Goal: Information Seeking & Learning: Learn about a topic

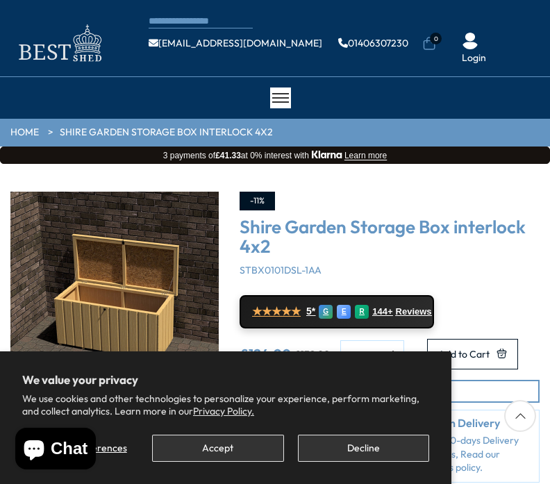
click at [229, 453] on button "Accept" at bounding box center [217, 447] width 131 height 27
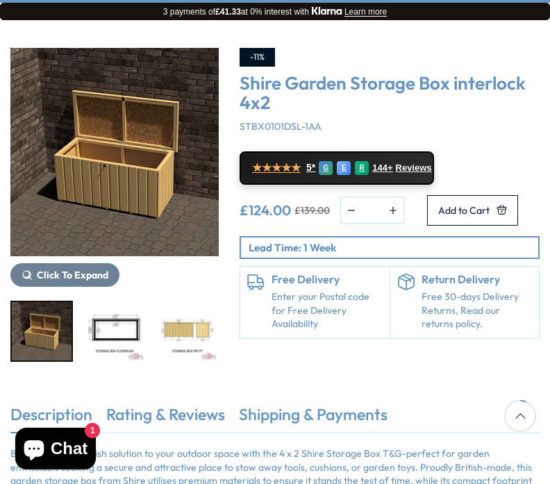
scroll to position [164, 0]
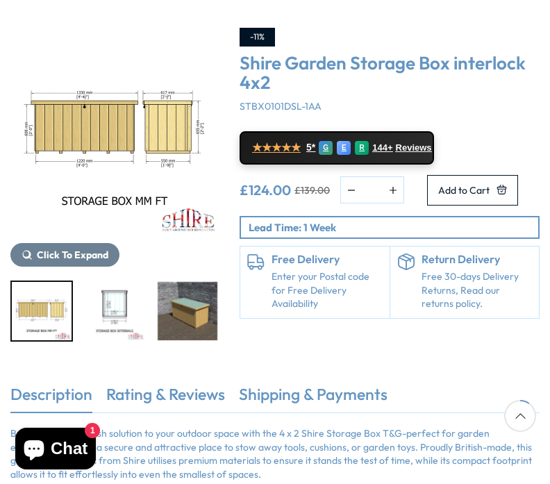
click at [193, 315] on div "5 / 8" at bounding box center [187, 310] width 62 height 61
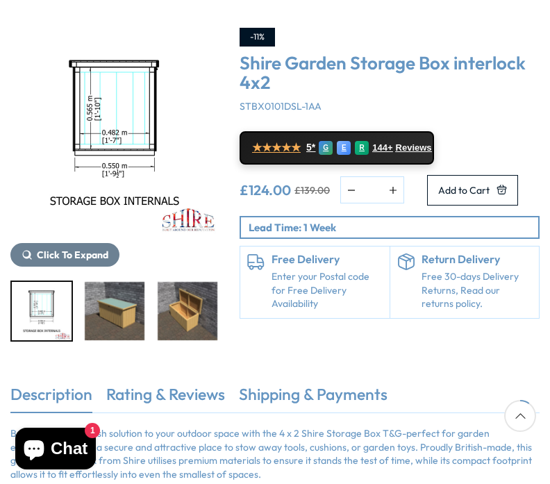
click at [174, 109] on img "4 / 8" at bounding box center [114, 132] width 208 height 208
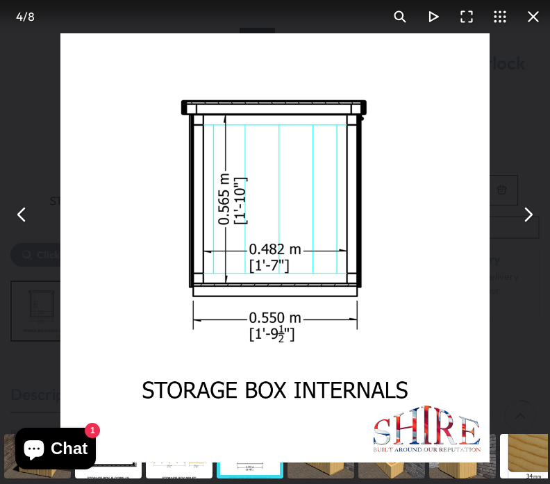
click at [257, 483] on div "You can close this modal content with the ESC key" at bounding box center [249, 456] width 71 height 56
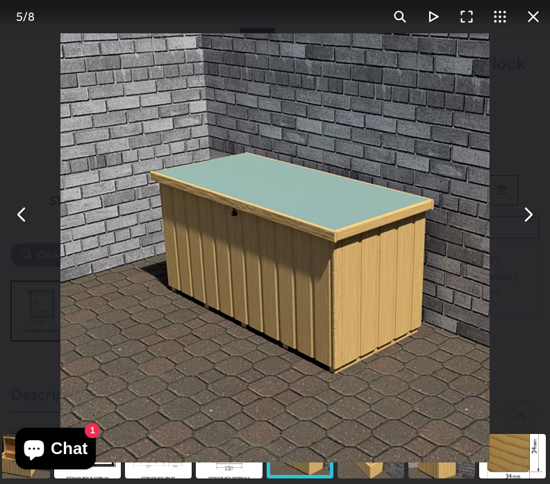
click at [370, 483] on div "You can close this modal content with the ESC key" at bounding box center [370, 456] width 71 height 56
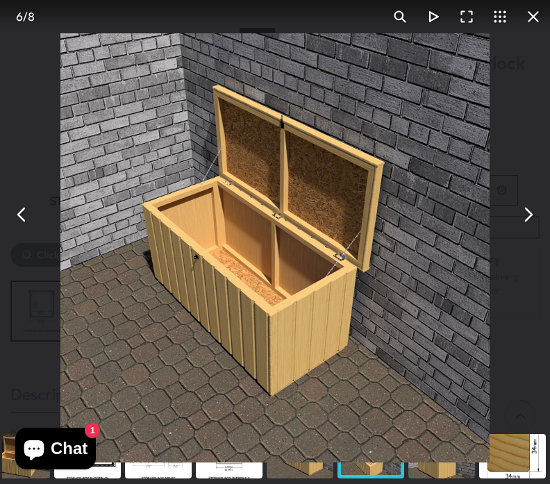
click at [443, 483] on div "You can close this modal content with the ESC key" at bounding box center [441, 456] width 71 height 56
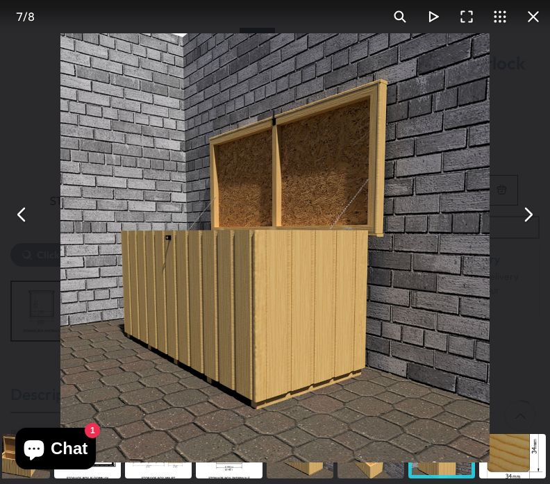
click at [527, 483] on div "You can close this modal content with the ESC key" at bounding box center [512, 456] width 71 height 56
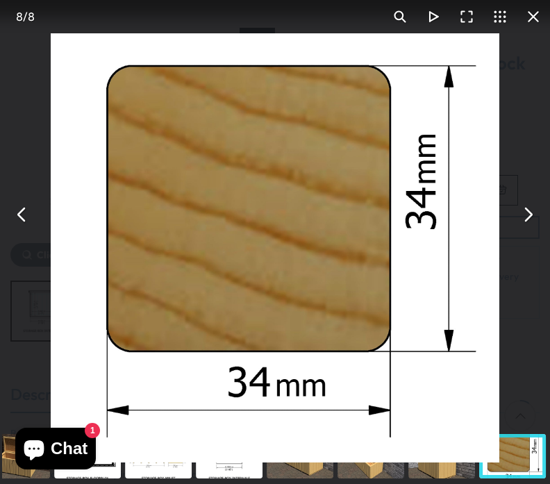
click at [448, 483] on div "You can close this modal content with the ESC key" at bounding box center [441, 456] width 71 height 56
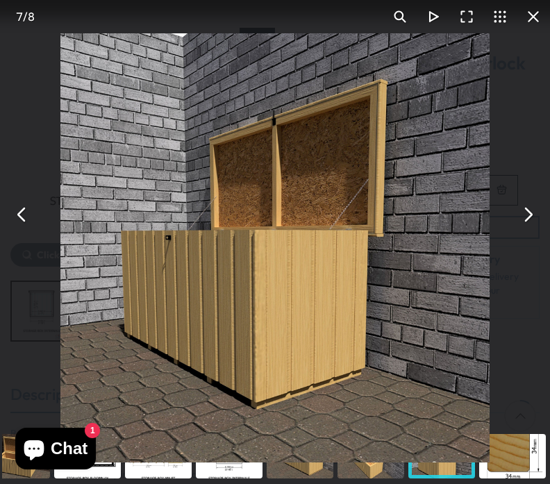
click at [386, 483] on div "You can close this modal content with the ESC key" at bounding box center [370, 456] width 71 height 56
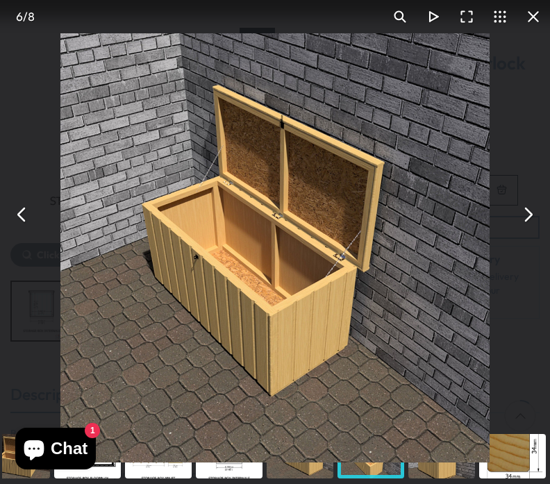
click at [375, 483] on div "You can close this modal content with the ESC key" at bounding box center [370, 456] width 71 height 56
click at [316, 483] on div "You can close this modal content with the ESC key" at bounding box center [299, 456] width 71 height 56
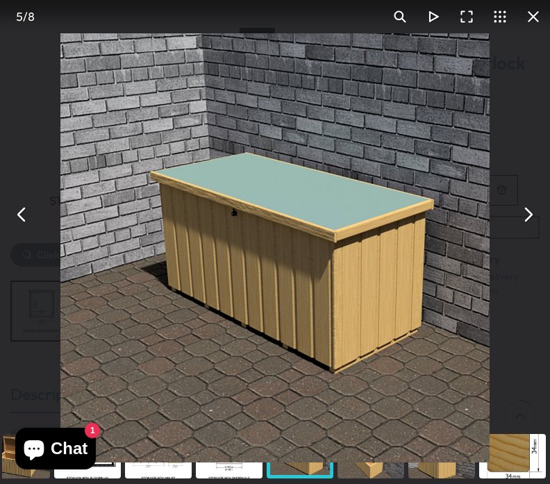
click at [239, 483] on div "You can close this modal content with the ESC key" at bounding box center [229, 456] width 71 height 56
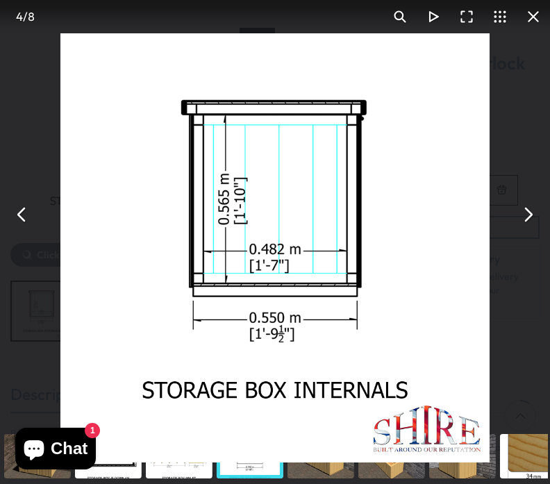
click at [190, 483] on div "You can close this modal content with the ESC key" at bounding box center [179, 456] width 71 height 56
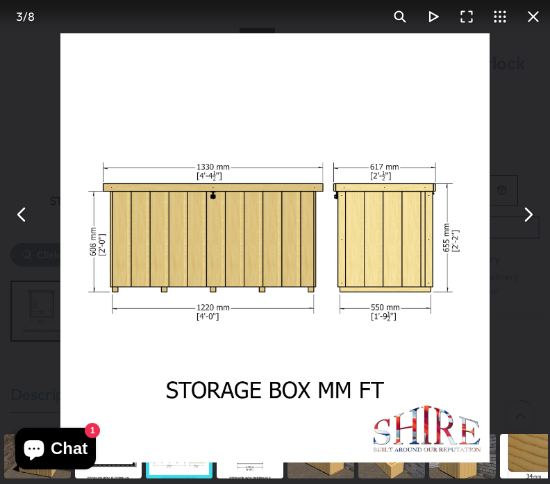
click at [126, 483] on div "You can close this modal content with the ESC key" at bounding box center [108, 456] width 71 height 56
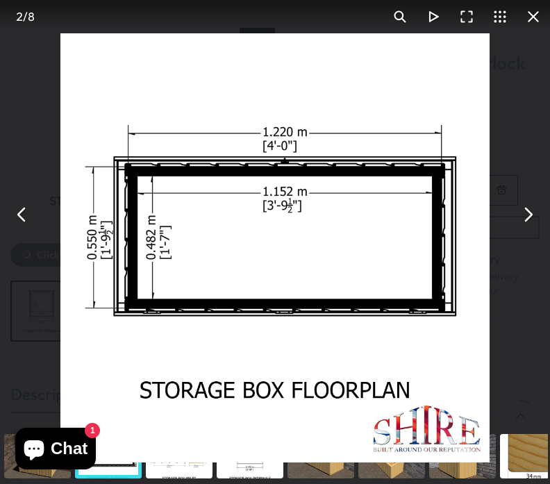
click at [112, 483] on div "You can close this modal content with the ESC key" at bounding box center [108, 456] width 71 height 56
click at [118, 483] on div "You can close this modal content with the ESC key" at bounding box center [108, 456] width 71 height 56
click at [396, 483] on div "You can close this modal content with the ESC key" at bounding box center [391, 456] width 71 height 56
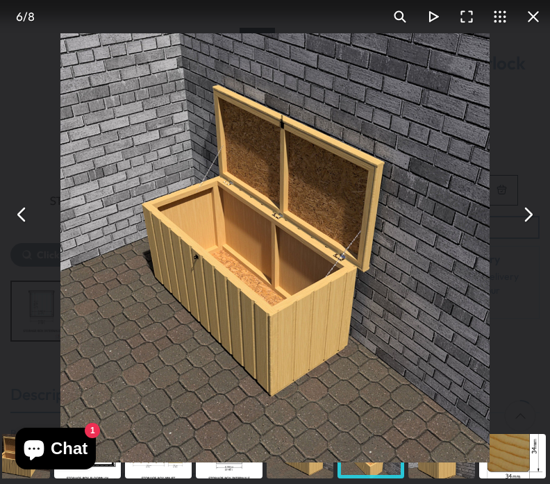
click at [541, 6] on button "You can close this modal content with the ESC key" at bounding box center [532, 16] width 33 height 33
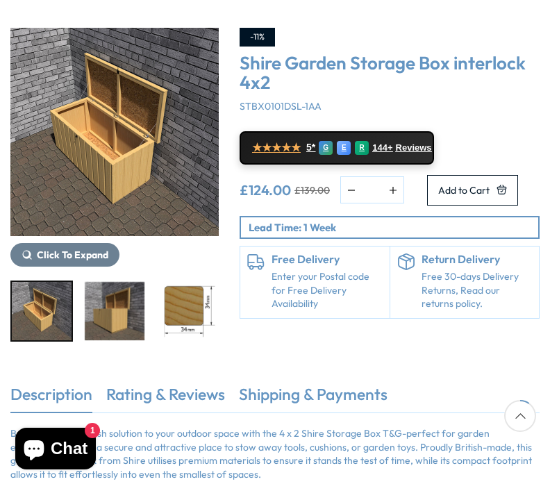
click at [416, 453] on p "Bring a tidy and stylish solution to your outdoor space with the 4 x 2 Shire St…" at bounding box center [274, 454] width 529 height 54
